Goal: Information Seeking & Learning: Understand process/instructions

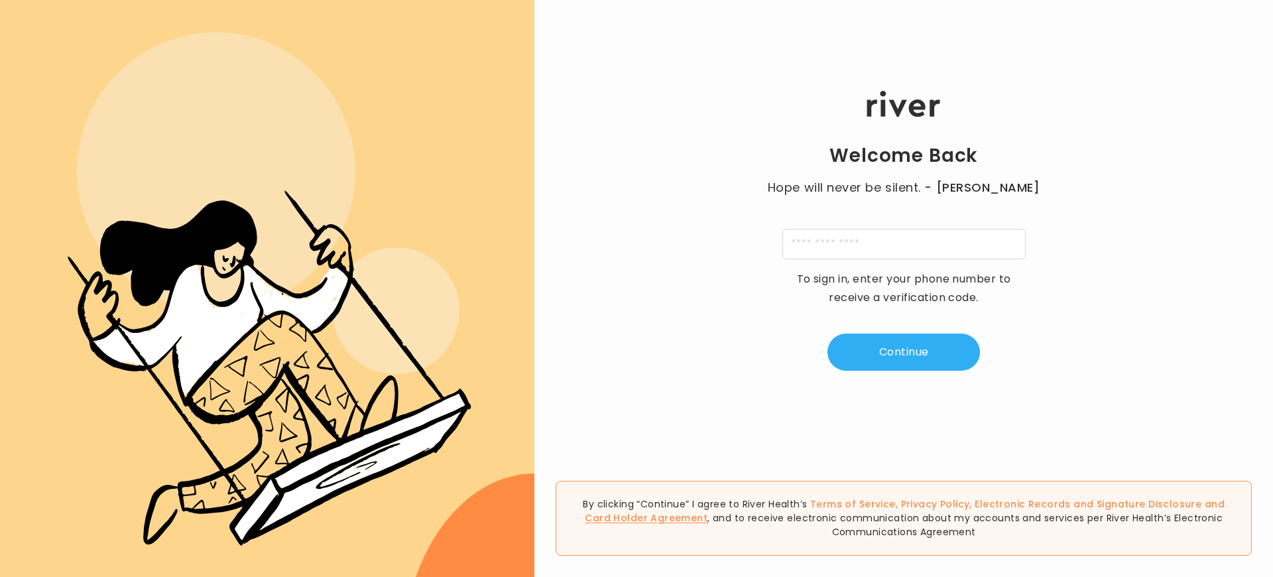
click at [708, 511] on link "Card Holder Agreement" at bounding box center [646, 517] width 123 height 13
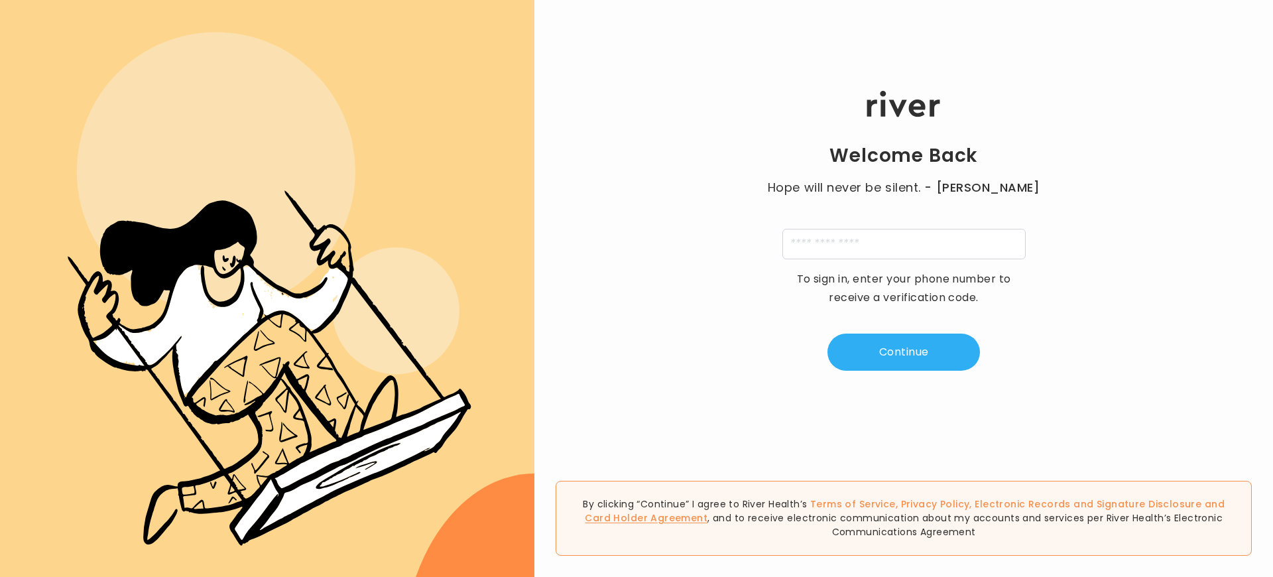
click at [708, 511] on link "Card Holder Agreement" at bounding box center [646, 517] width 123 height 13
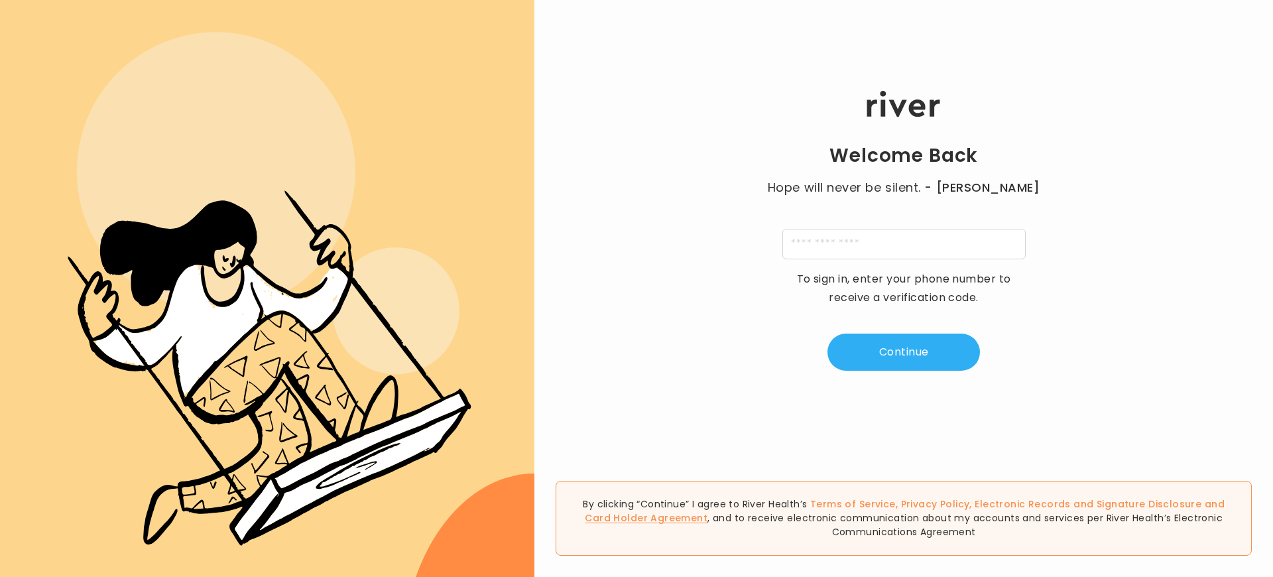
click at [708, 511] on link "Card Holder Agreement" at bounding box center [646, 517] width 123 height 13
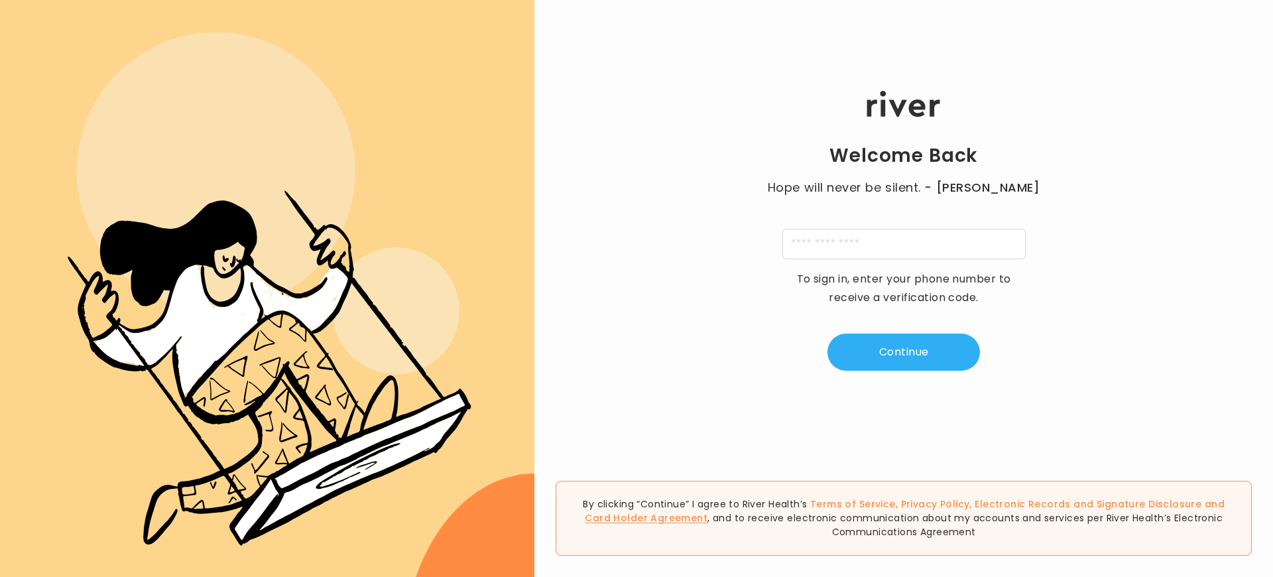
click at [708, 511] on link "Card Holder Agreement" at bounding box center [646, 517] width 123 height 13
